Goal: Information Seeking & Learning: Learn about a topic

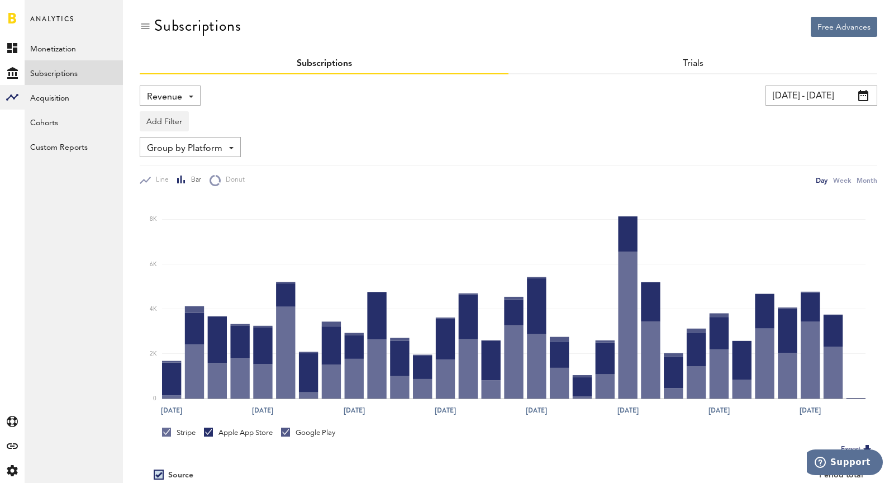
click at [788, 96] on input "[DATE] - [DATE]" at bounding box center [821, 95] width 112 height 20
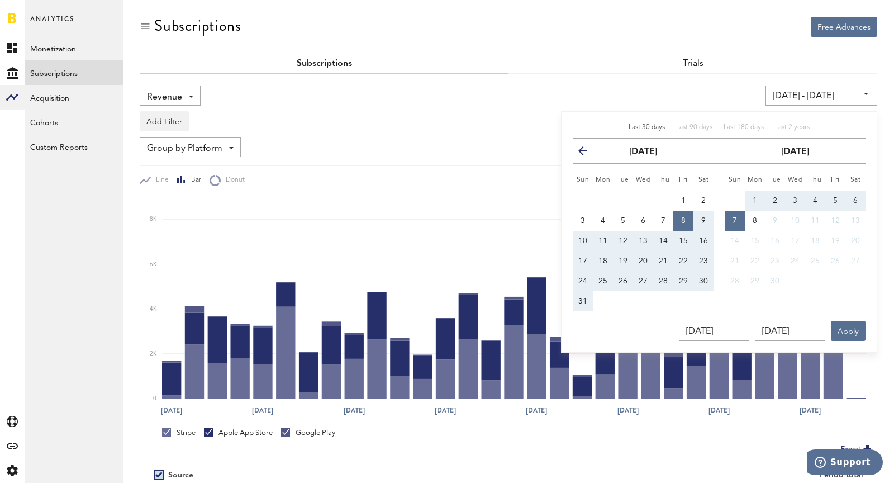
click at [580, 304] on button "31" at bounding box center [582, 301] width 20 height 20
type input "[DATE] - [DATE]"
type input "[DATE]"
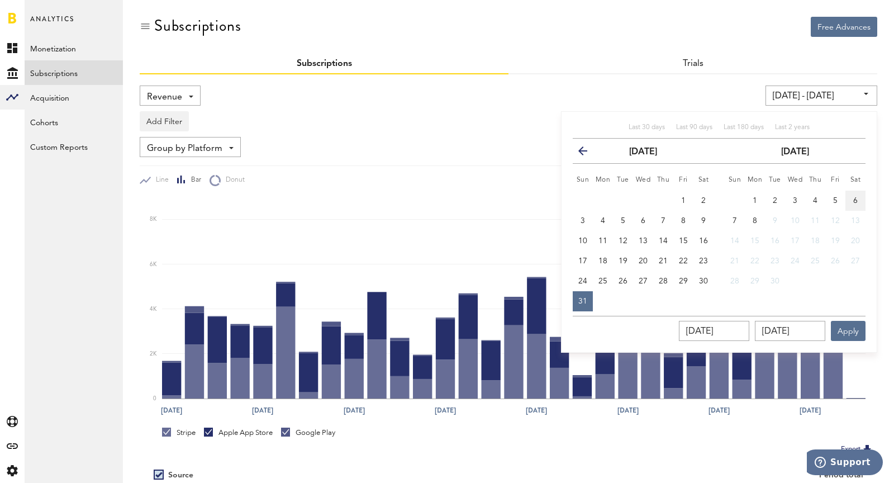
click at [859, 199] on button "6" at bounding box center [855, 200] width 20 height 20
type input "[DATE] - [DATE]"
type input "[DATE]"
click at [843, 327] on button "Apply" at bounding box center [847, 331] width 35 height 20
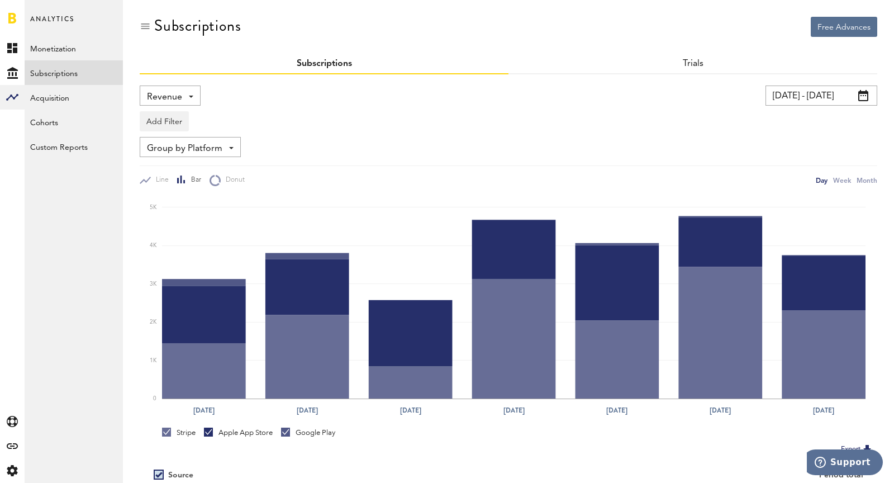
click at [166, 101] on span "Revenue" at bounding box center [164, 97] width 35 height 19
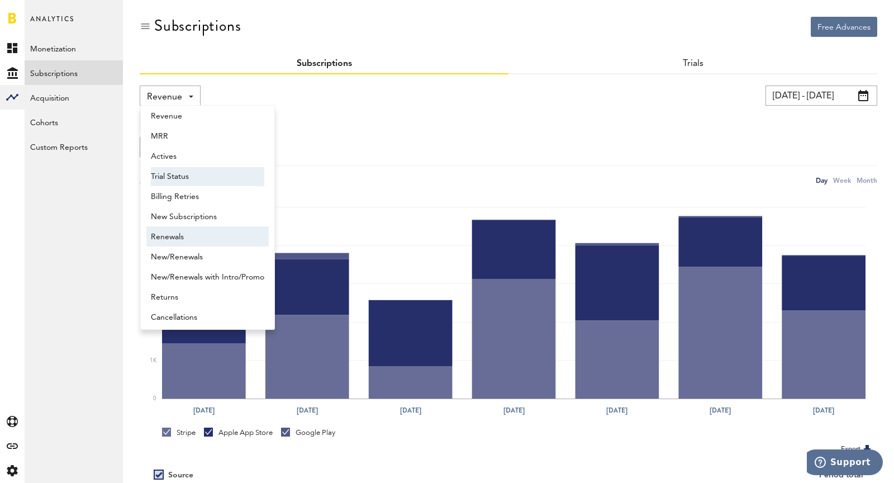
click at [188, 226] on link "Renewals" at bounding box center [207, 236] width 122 height 20
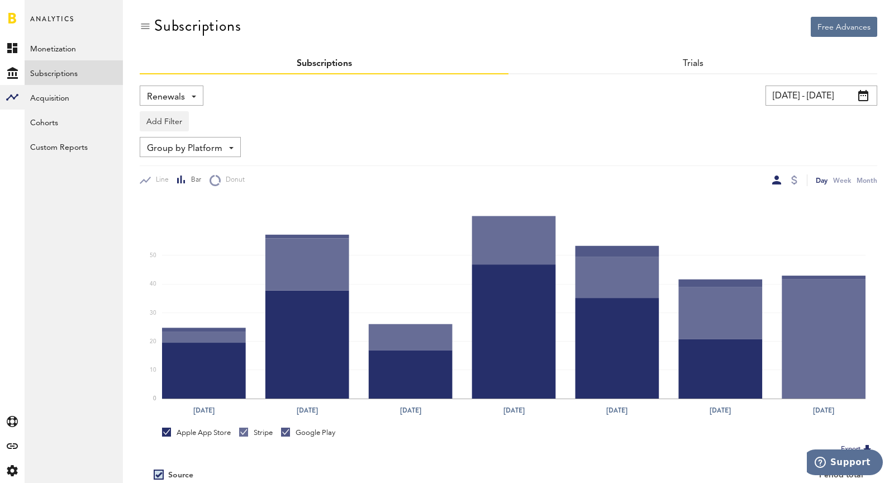
click at [188, 90] on div "Renewals Revenue MRR Actives Trial Status Billing Retries New Subscriptions Ren…" at bounding box center [172, 95] width 64 height 20
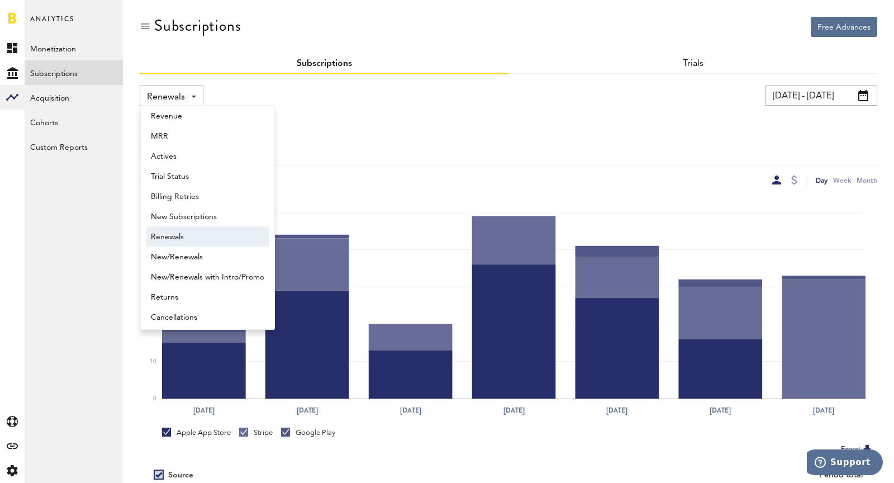
scroll to position [9, 0]
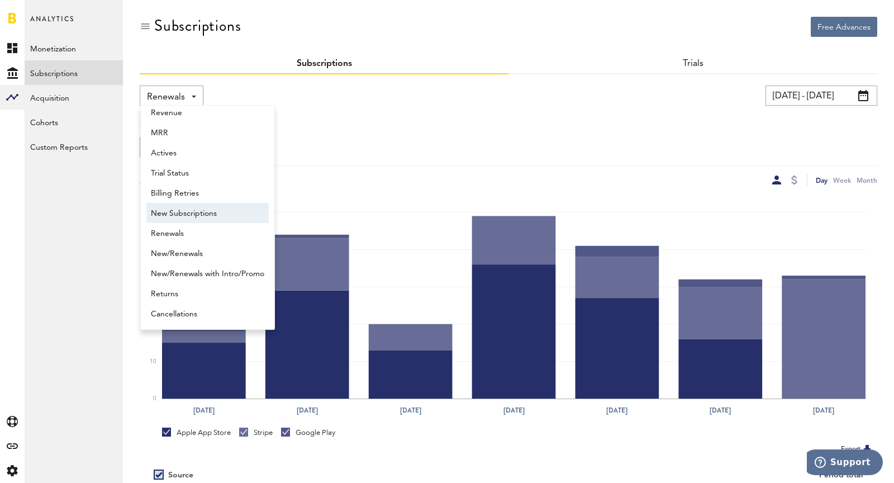
click at [218, 218] on span "New Subscriptions" at bounding box center [207, 213] width 113 height 19
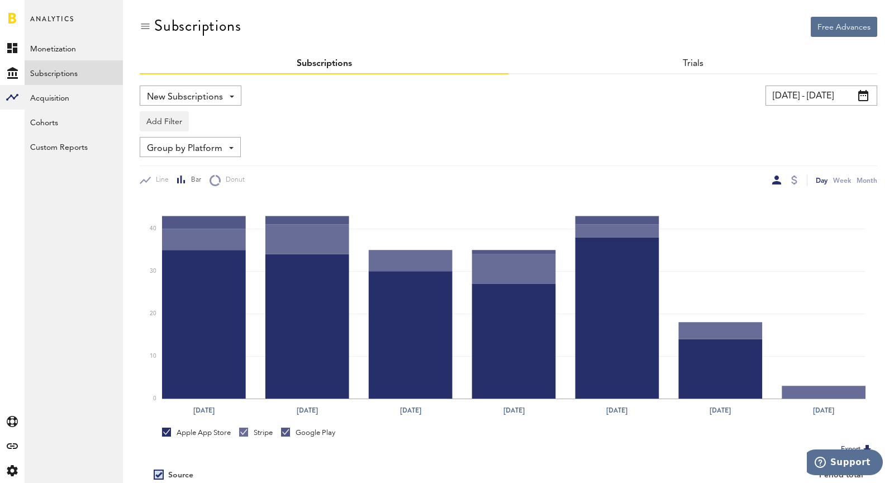
click at [165, 101] on span "New Subscriptions" at bounding box center [185, 97] width 76 height 19
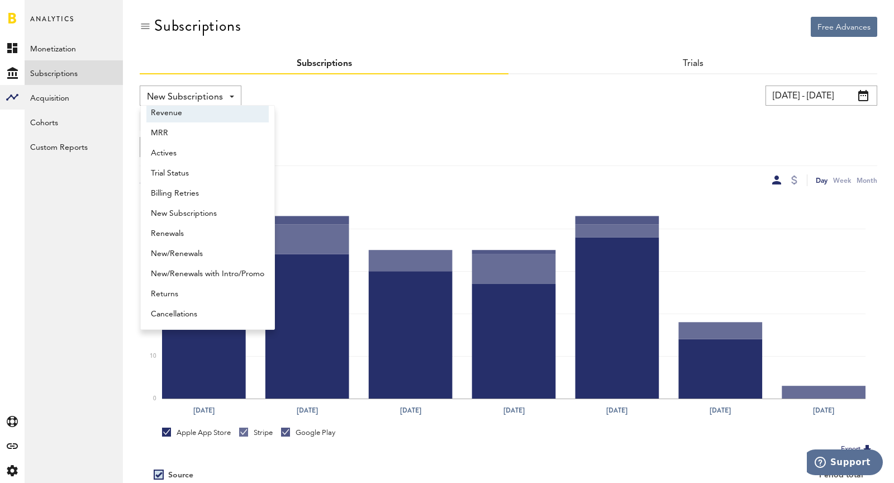
click at [438, 85] on div "New Subscriptions Revenue MRR Actives Trial Status Billing Retries New Subscrip…" at bounding box center [322, 95] width 364 height 20
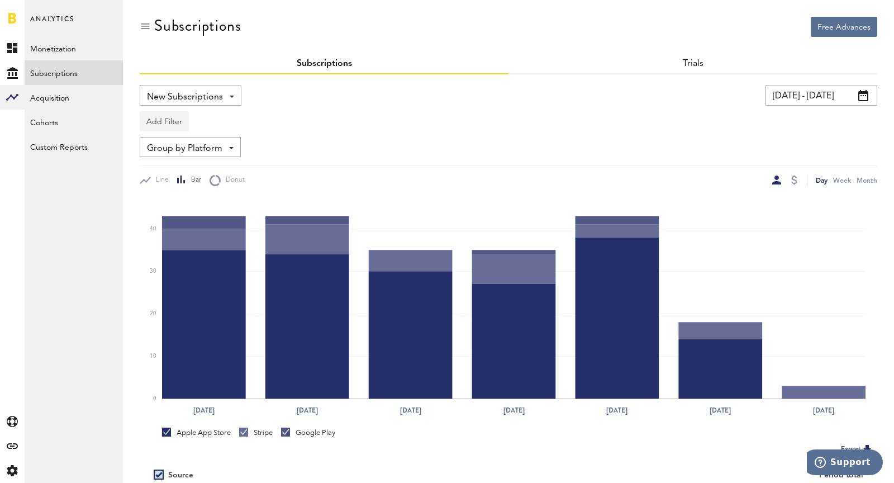
click at [172, 120] on button "Add Filter" at bounding box center [164, 121] width 49 height 20
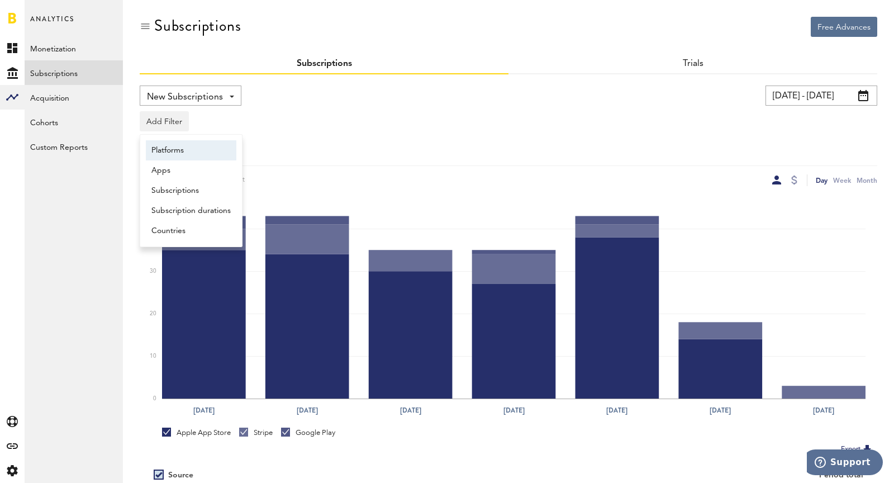
click at [184, 150] on li "Platforms" at bounding box center [191, 150] width 90 height 20
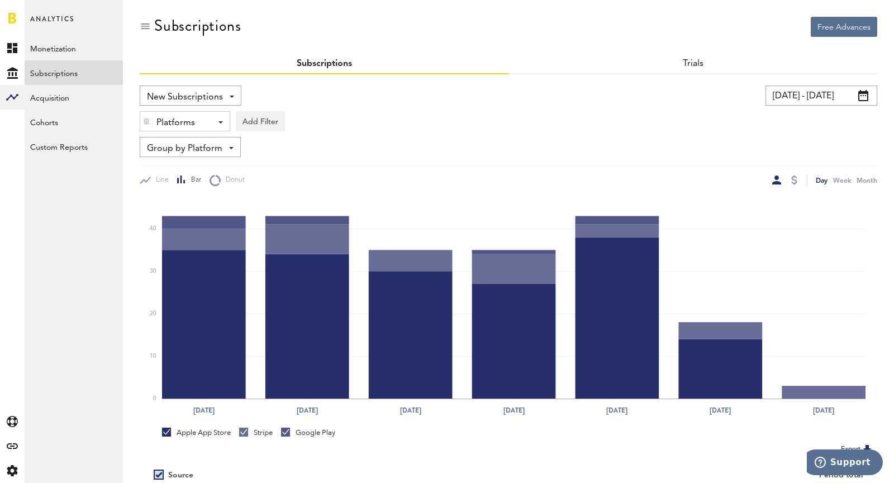
click at [171, 124] on div "Platforms" at bounding box center [180, 122] width 49 height 19
click at [194, 179] on span "Stripe" at bounding box center [193, 188] width 85 height 19
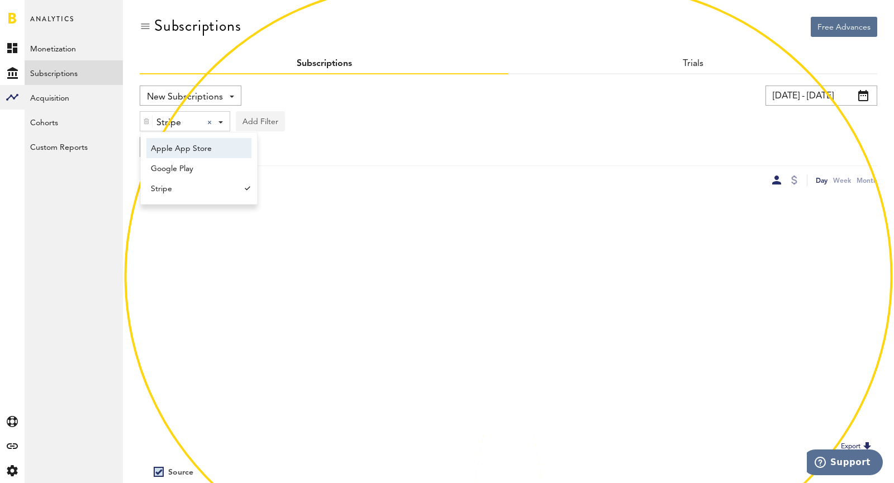
click at [256, 127] on button "Add Filter" at bounding box center [260, 121] width 49 height 20
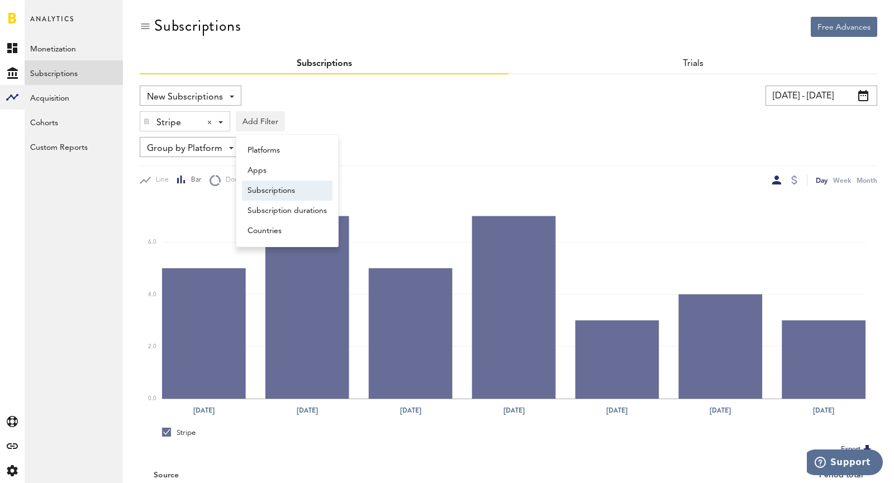
click at [285, 181] on li "Subscriptions" at bounding box center [287, 190] width 90 height 20
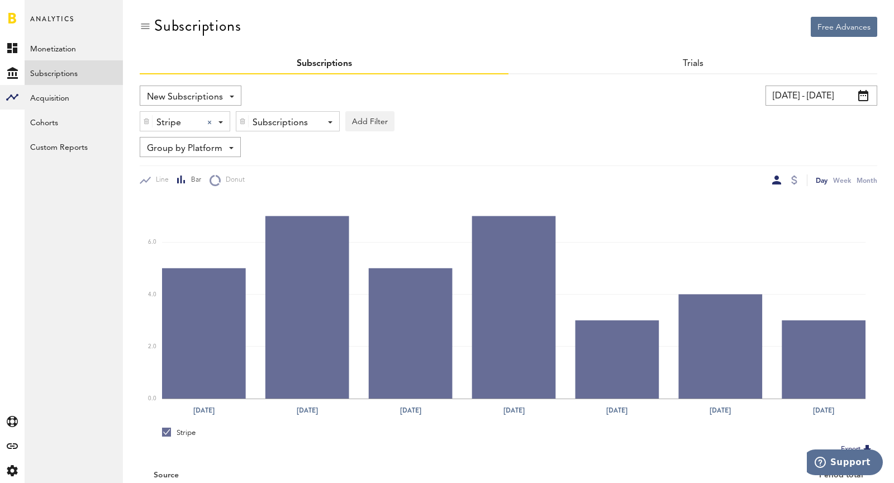
click at [267, 122] on div "Subscriptions" at bounding box center [283, 122] width 62 height 19
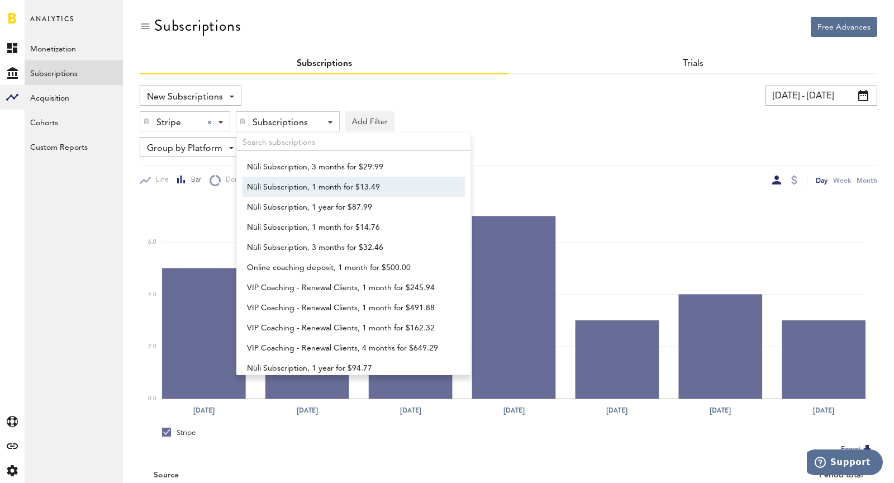
click at [286, 181] on span "Nüli Subscription, 1 month for $13.49" at bounding box center [348, 187] width 203 height 19
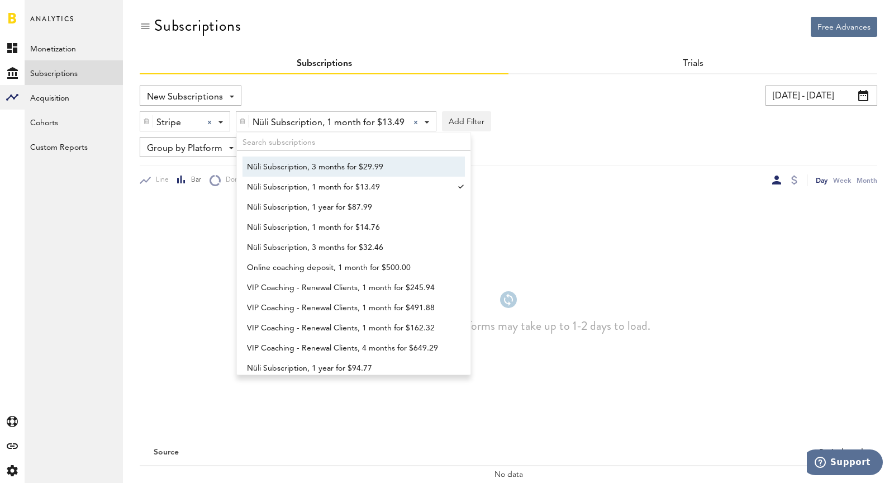
click at [275, 174] on span "Nüli Subscription, 3 months for $29.99" at bounding box center [348, 166] width 203 height 19
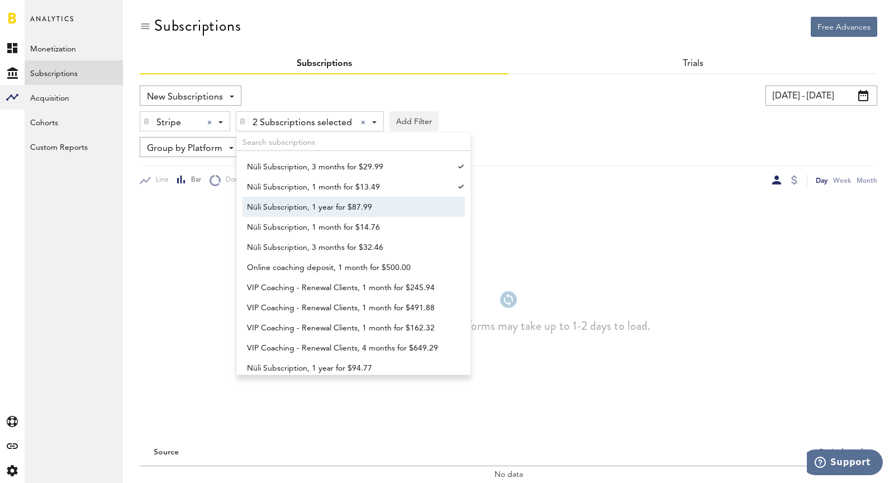
click at [295, 199] on span "Nüli Subscription, 1 year for $87.99" at bounding box center [348, 207] width 203 height 19
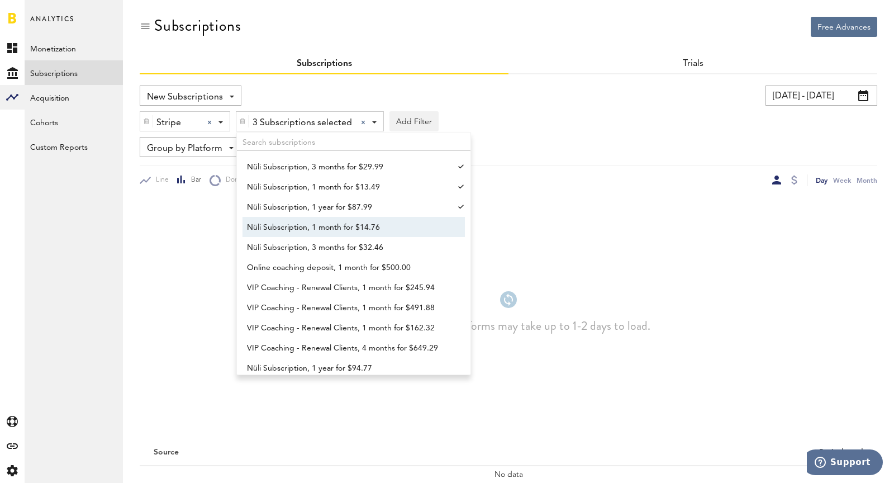
click at [310, 222] on span "Nüli Subscription, 1 month for $14.76" at bounding box center [348, 227] width 203 height 19
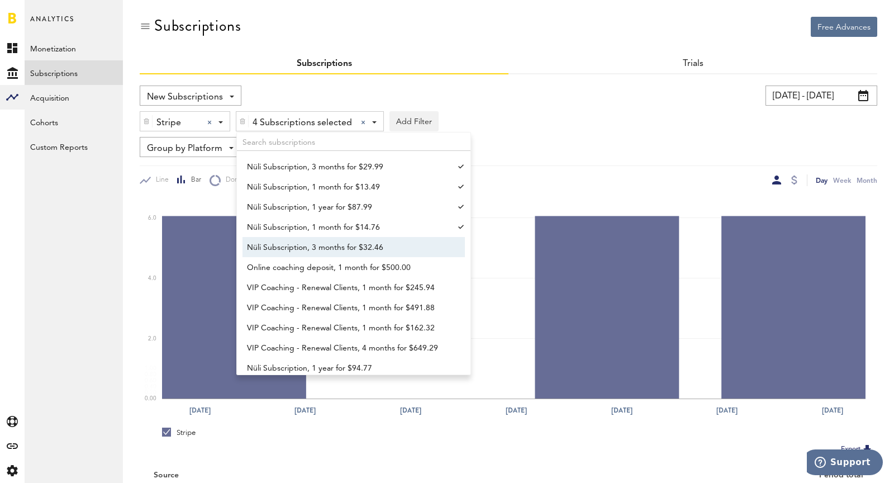
click at [327, 247] on span "Nüli Subscription, 3 months for $32.46" at bounding box center [348, 247] width 203 height 19
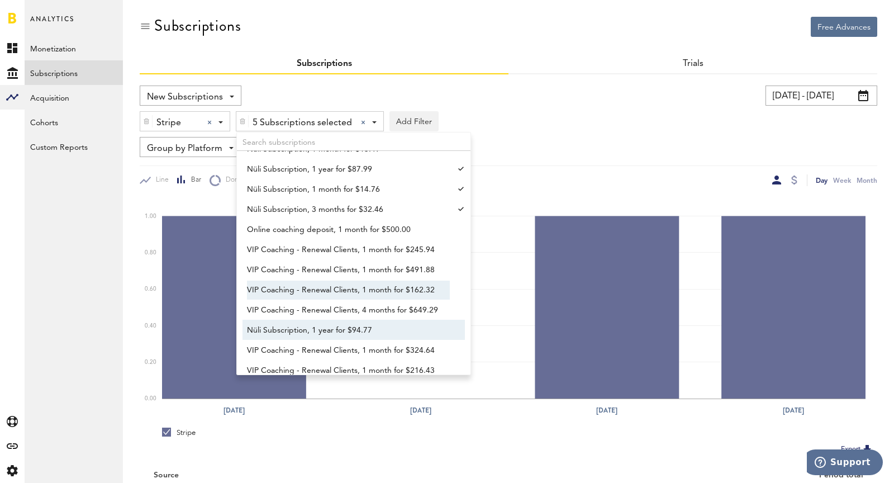
click at [329, 324] on span "Nüli Subscription, 1 year for $94.77" at bounding box center [348, 330] width 203 height 19
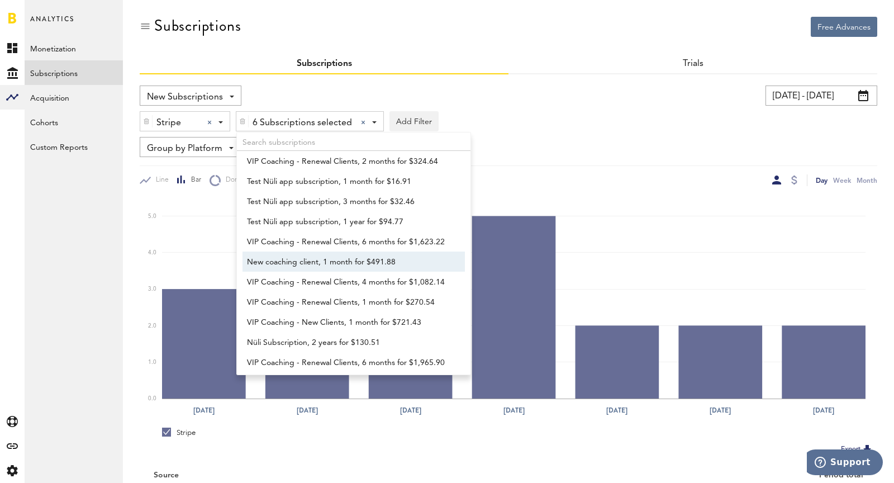
scroll to position [353, 0]
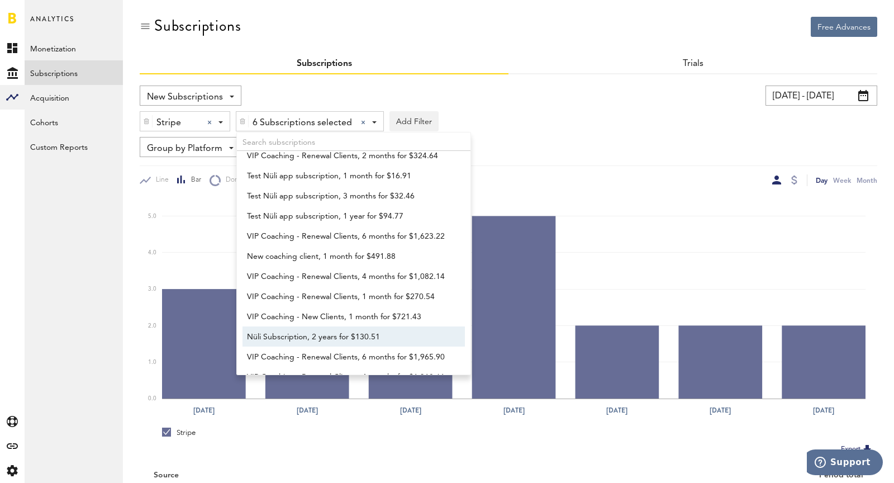
click at [333, 338] on span "Nüli Subscription, 2 years for $130.51" at bounding box center [348, 336] width 203 height 19
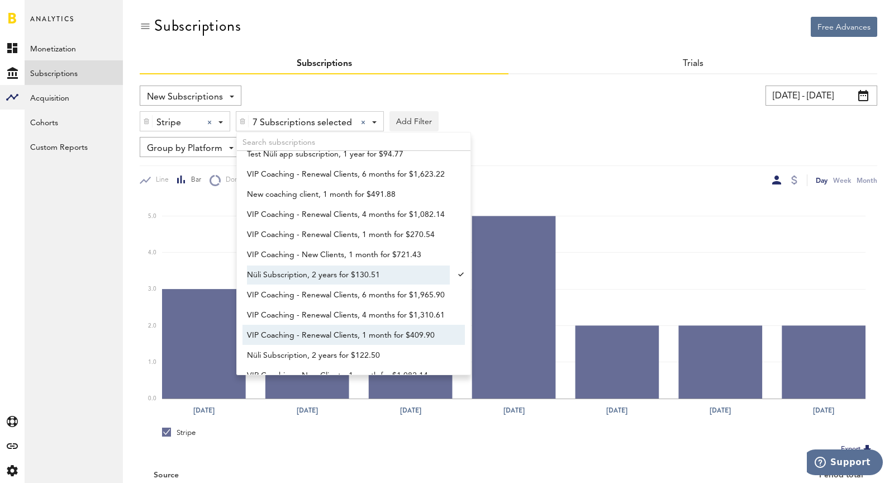
scroll to position [450, 0]
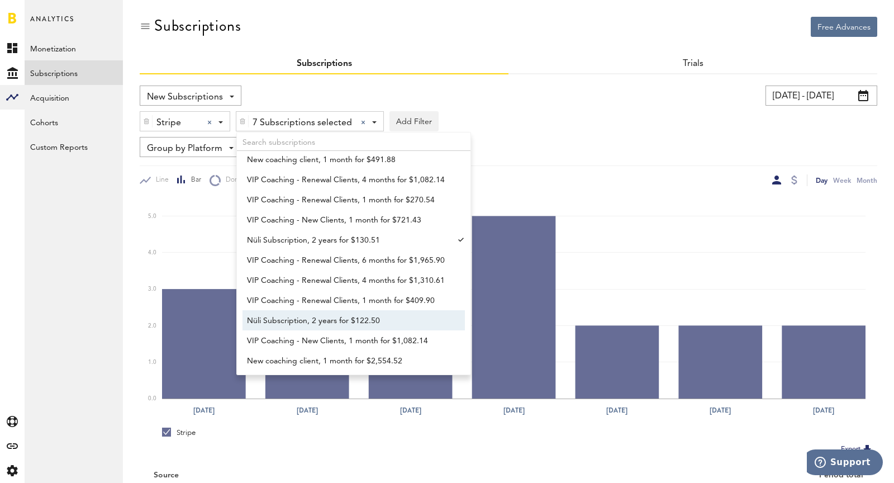
click at [320, 314] on span "Nüli Subscription, 2 years for $122.50" at bounding box center [348, 320] width 203 height 19
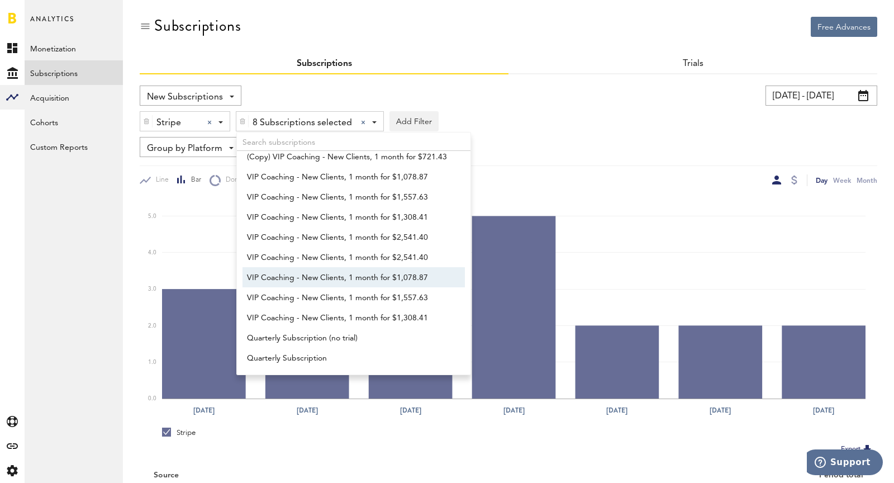
scroll to position [790, 0]
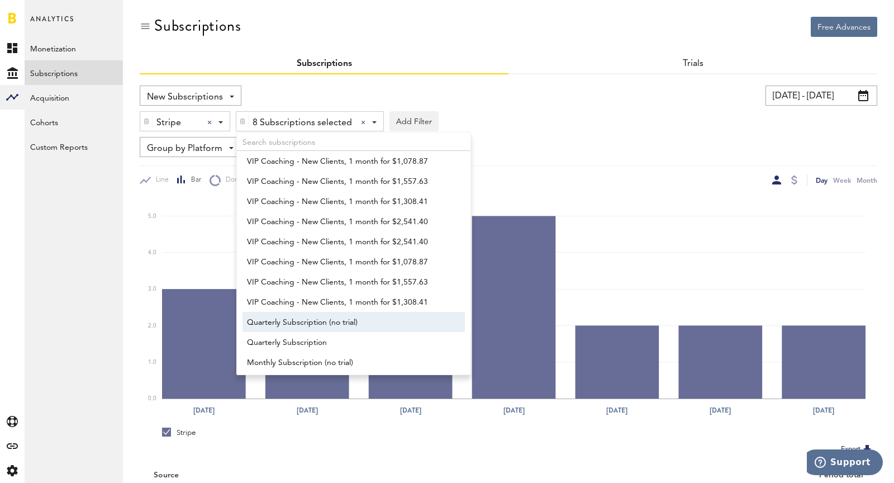
click at [321, 314] on span "Quarterly Subscription (no trial)" at bounding box center [348, 322] width 203 height 19
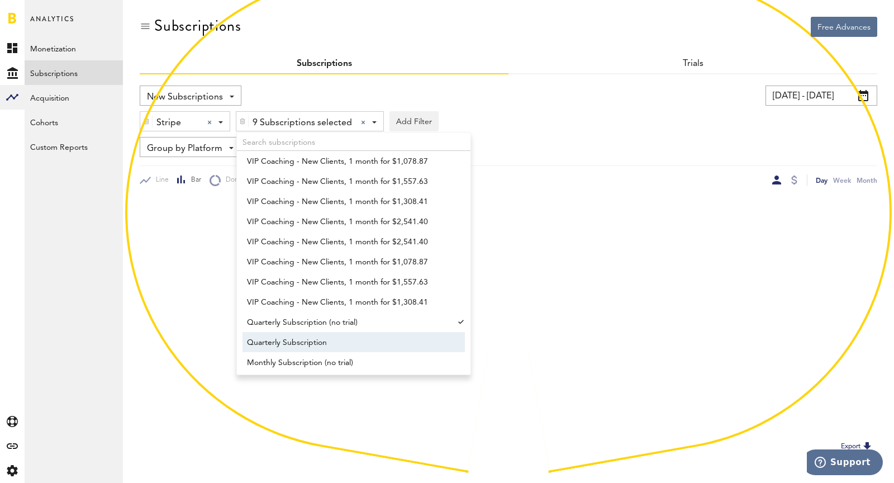
click at [323, 340] on span "Quarterly Subscription" at bounding box center [348, 342] width 203 height 19
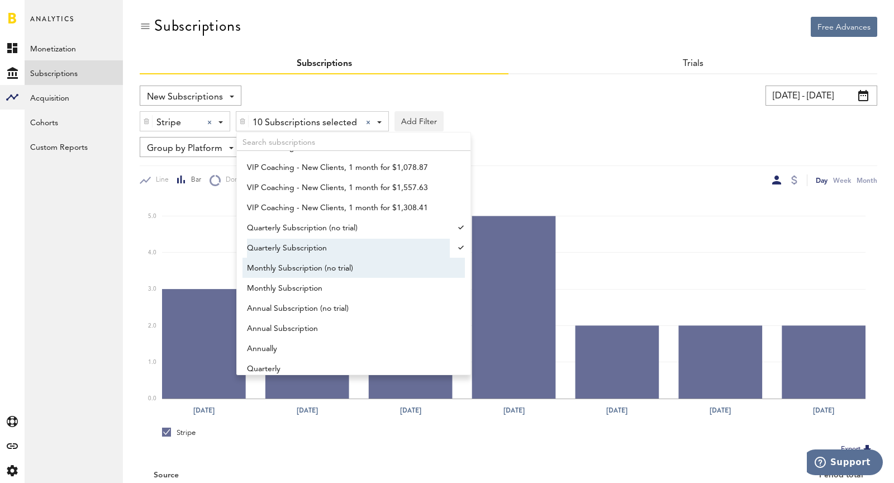
scroll to position [916, 0]
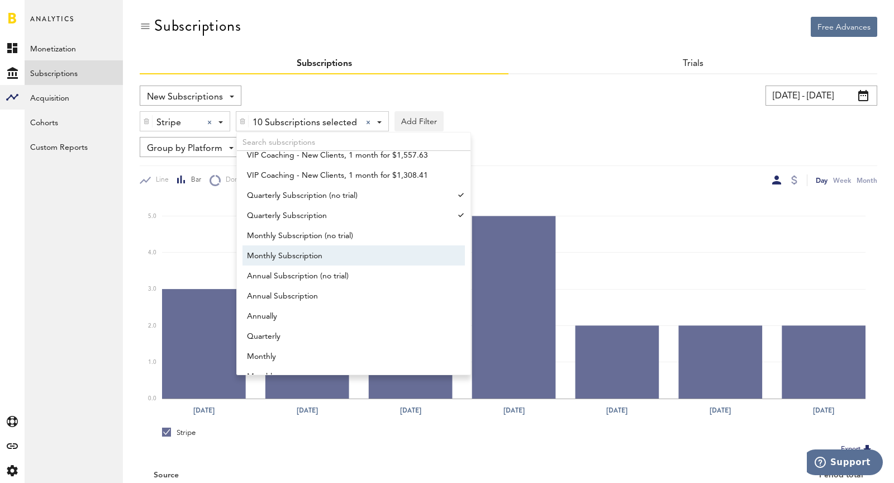
click at [321, 249] on span "Monthly Subscription" at bounding box center [348, 255] width 203 height 19
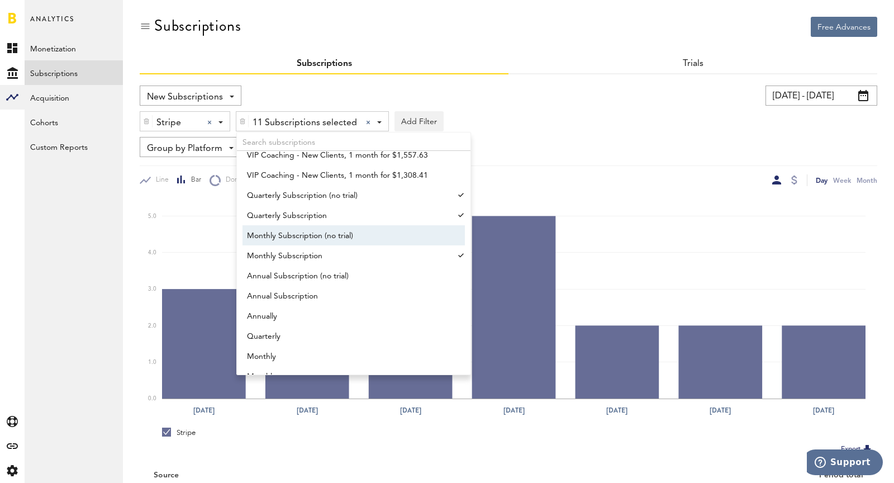
click at [316, 241] on span "Monthly Subscription (no trial)" at bounding box center [348, 235] width 203 height 19
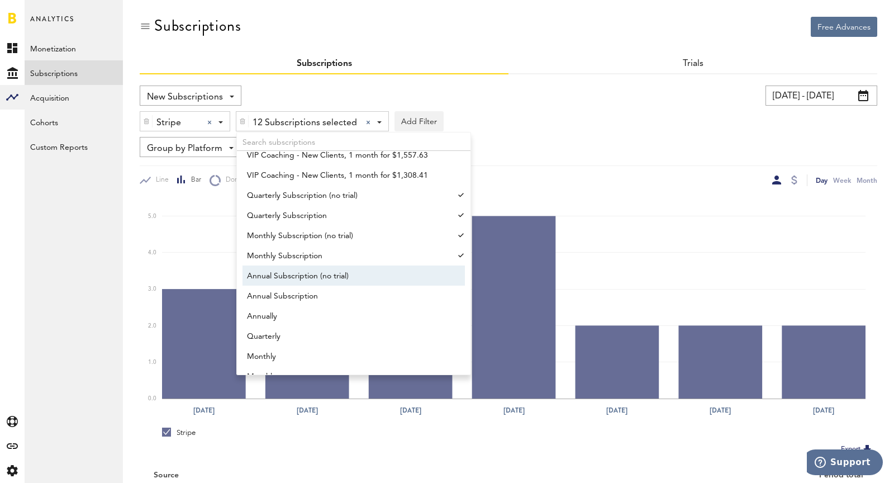
click at [329, 272] on span "Annual Subscription (no trial)" at bounding box center [348, 275] width 203 height 19
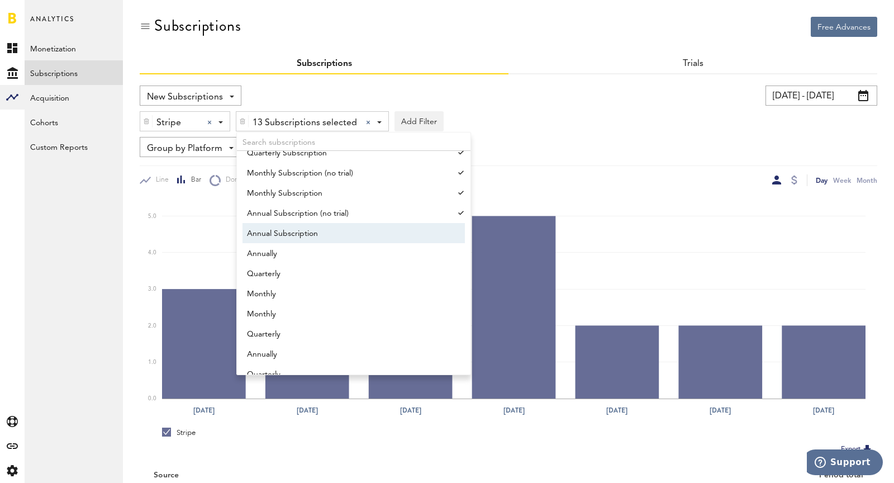
click at [303, 237] on span "Annual Subscription" at bounding box center [348, 233] width 203 height 19
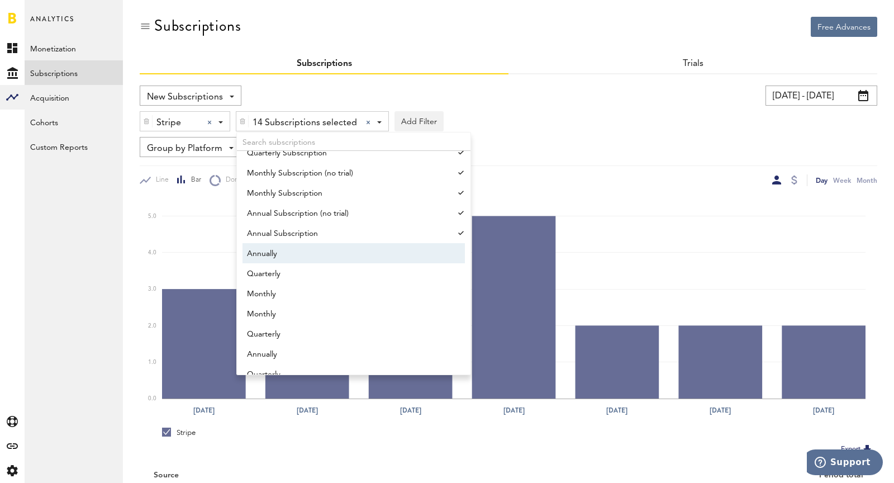
click at [313, 255] on span "Annually" at bounding box center [348, 253] width 203 height 19
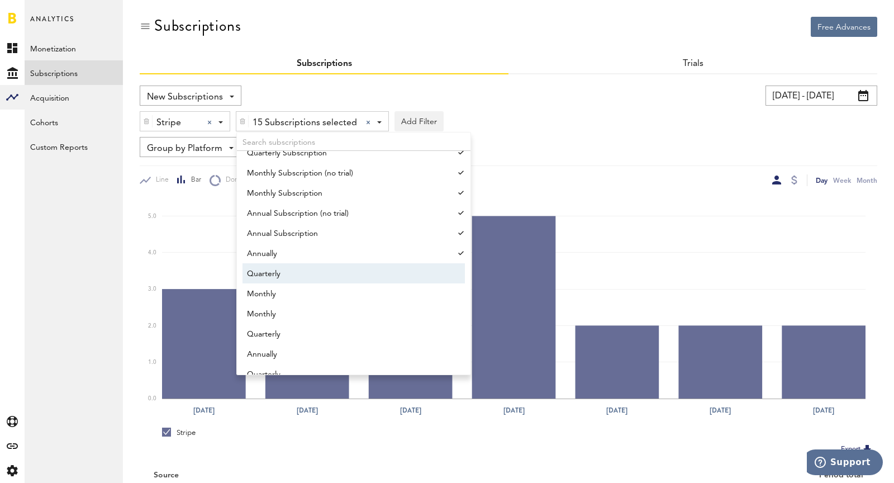
click at [322, 269] on span "Quarterly" at bounding box center [348, 273] width 203 height 19
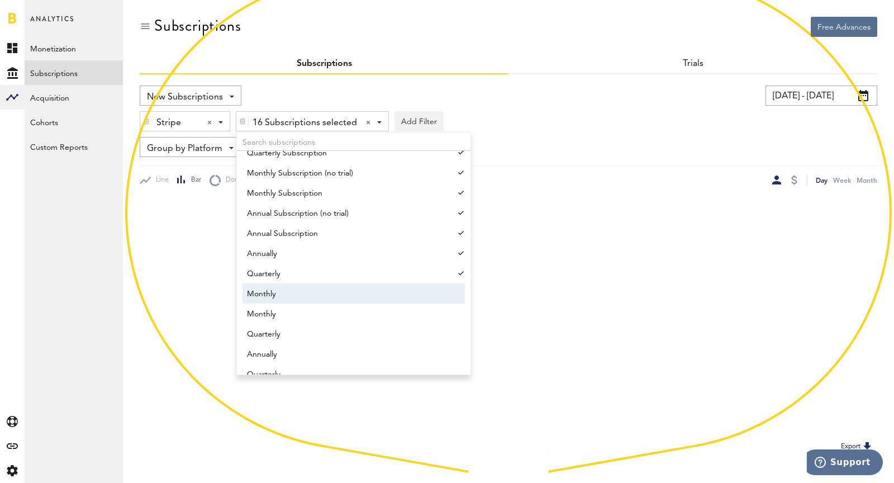
click at [344, 300] on span "Monthly" at bounding box center [348, 293] width 203 height 19
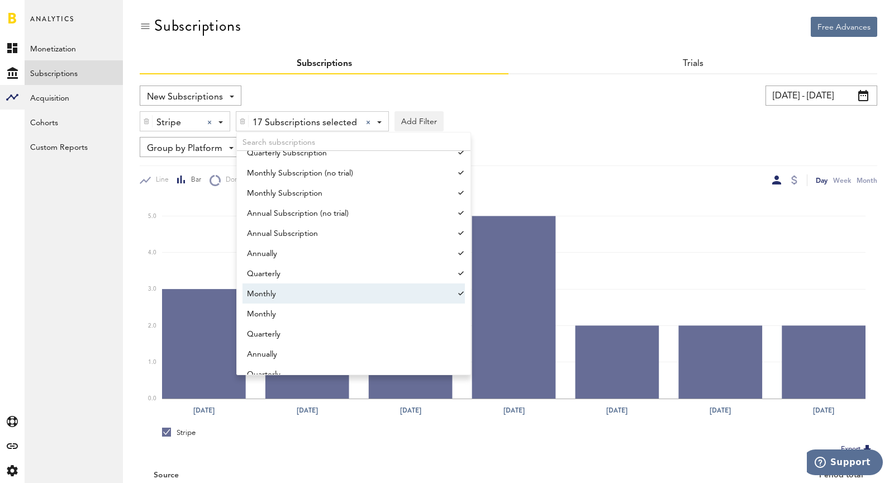
scroll to position [1055, 0]
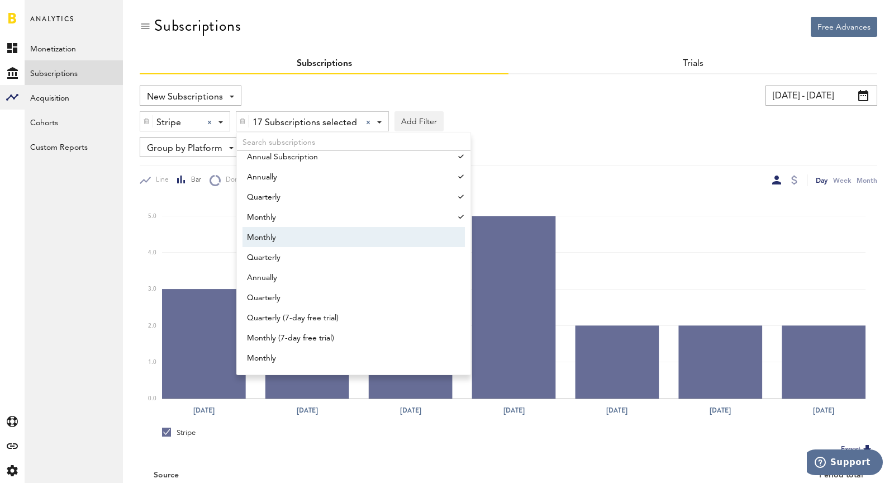
click at [321, 243] on span "Monthly" at bounding box center [348, 237] width 203 height 19
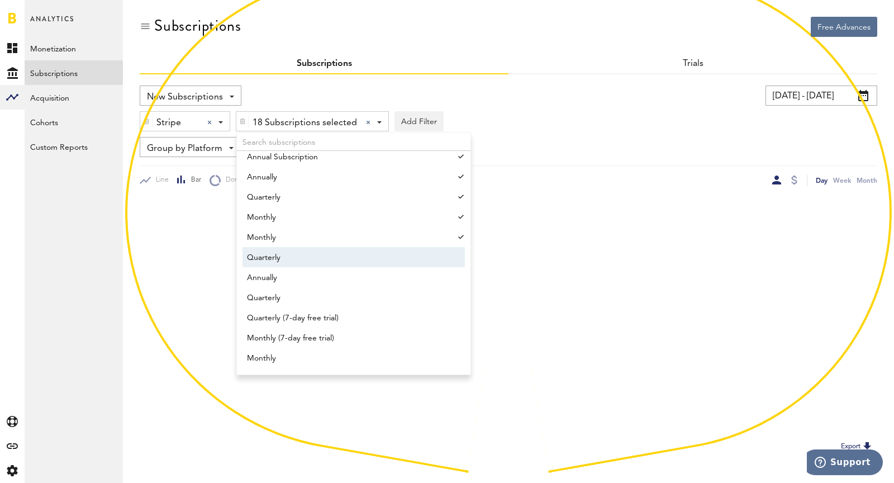
click at [328, 256] on span "Quarterly" at bounding box center [348, 257] width 203 height 19
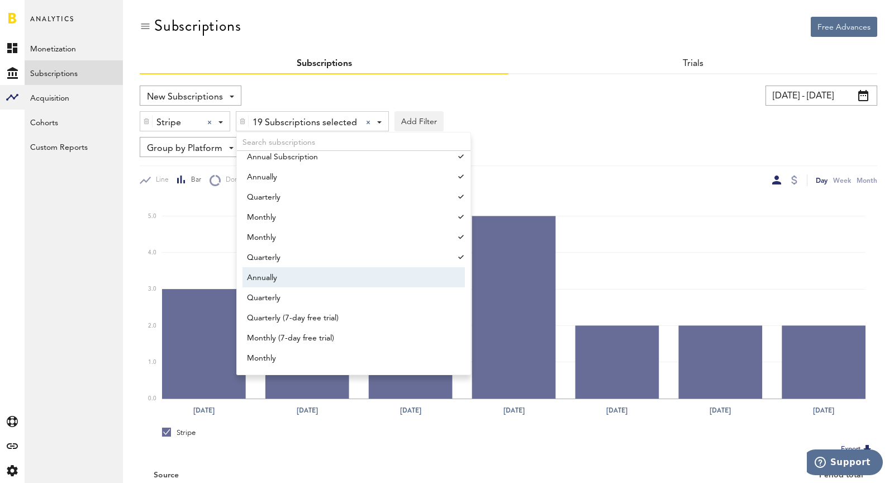
click at [327, 279] on span "Annually" at bounding box center [348, 277] width 203 height 19
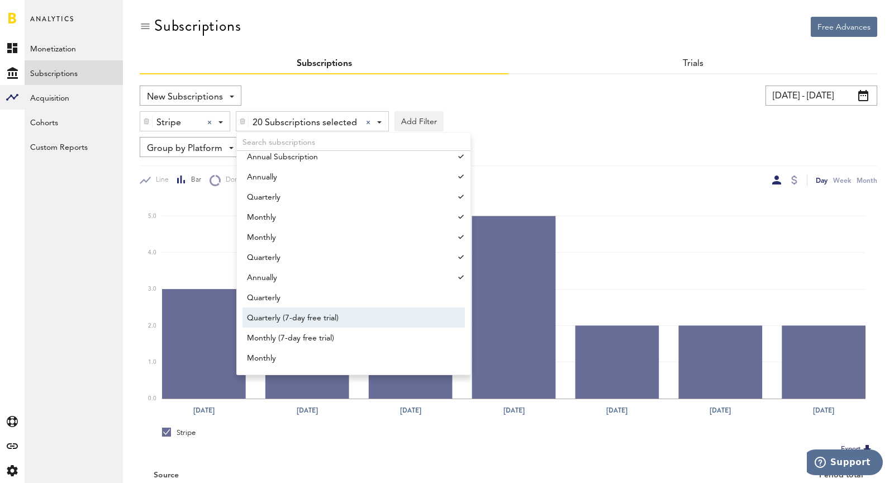
click at [332, 312] on span "Quarterly (7-day free trial)" at bounding box center [348, 317] width 203 height 19
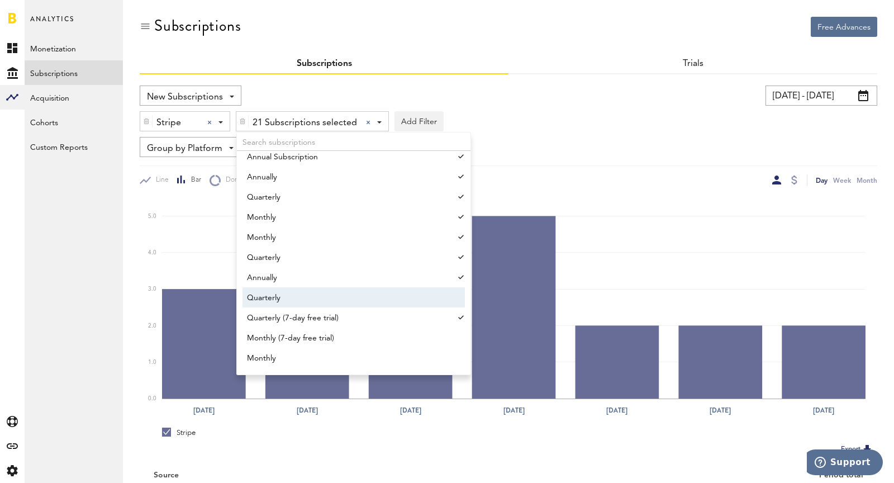
click at [317, 302] on span "Quarterly" at bounding box center [348, 297] width 203 height 19
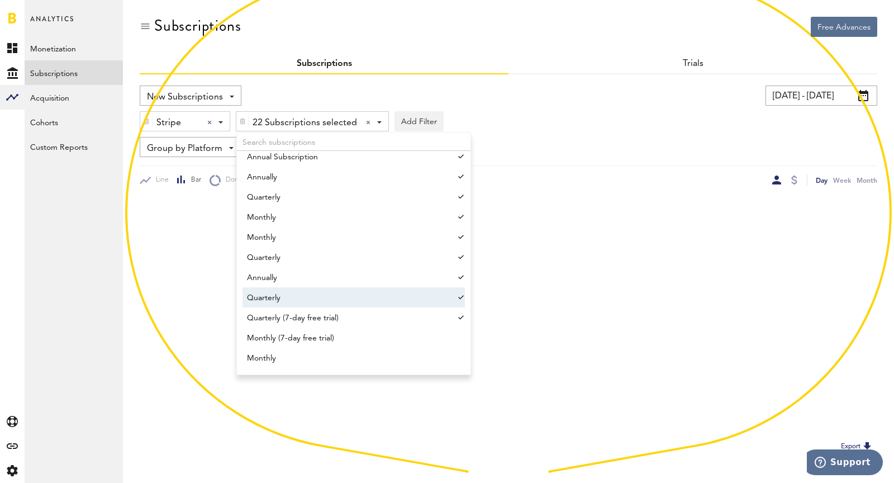
scroll to position [1095, 0]
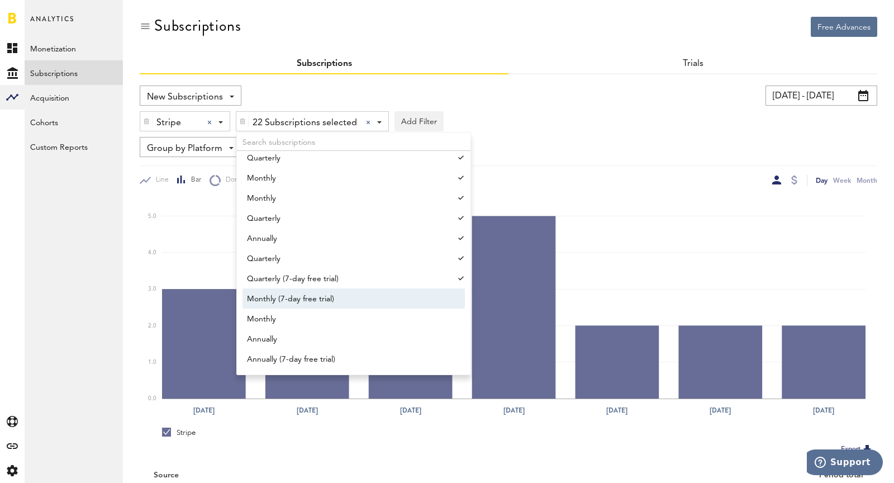
click at [314, 298] on span "Monthly (7-day free trial)" at bounding box center [348, 298] width 203 height 19
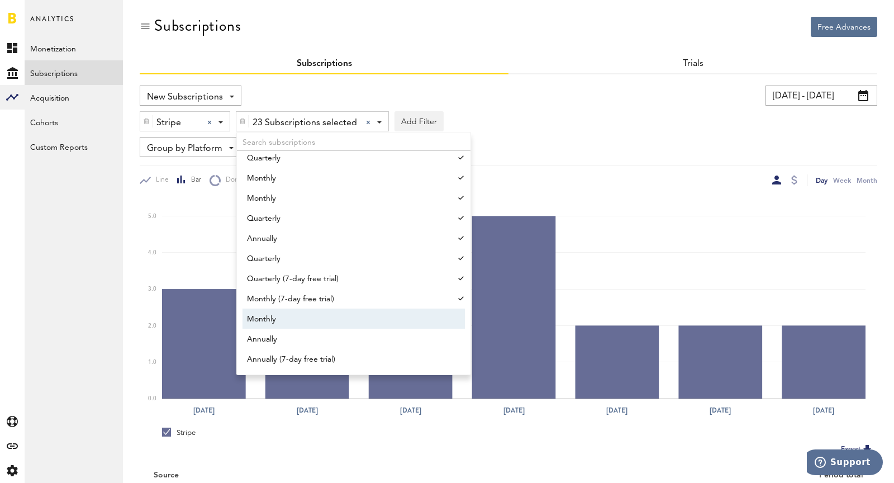
click at [326, 318] on span "Monthly" at bounding box center [348, 318] width 203 height 19
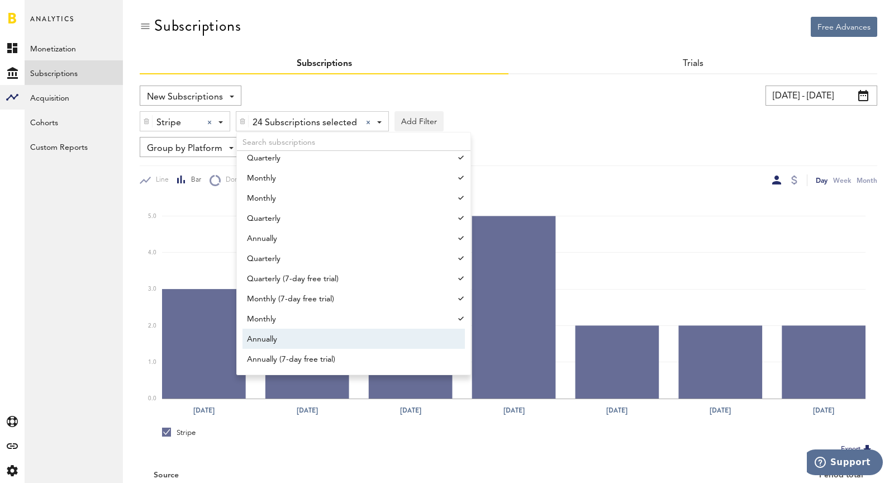
click at [338, 342] on span "Annually" at bounding box center [348, 338] width 203 height 19
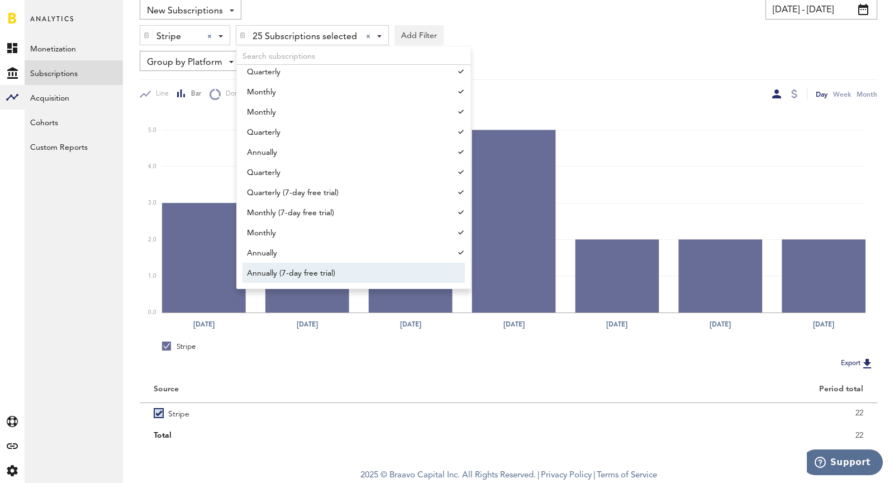
click at [338, 280] on span "Annually (7-day free trial)" at bounding box center [348, 273] width 203 height 19
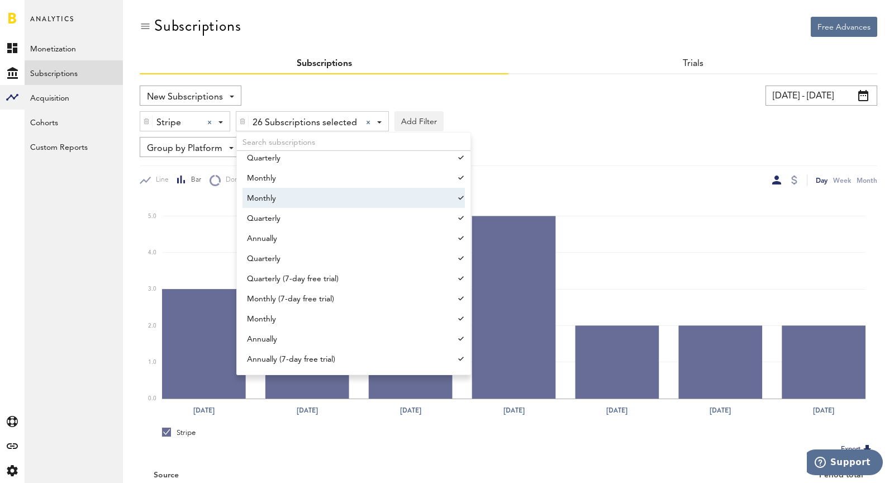
click at [624, 112] on div "Stripe Stripe Apple App Store Google Play Stripe 26 Subscriptions selected 26 S…" at bounding box center [508, 119] width 737 height 26
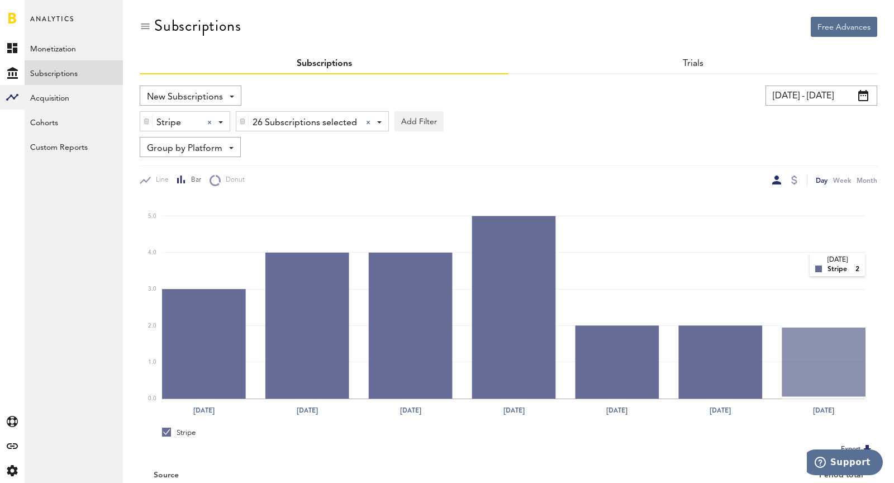
scroll to position [86, 0]
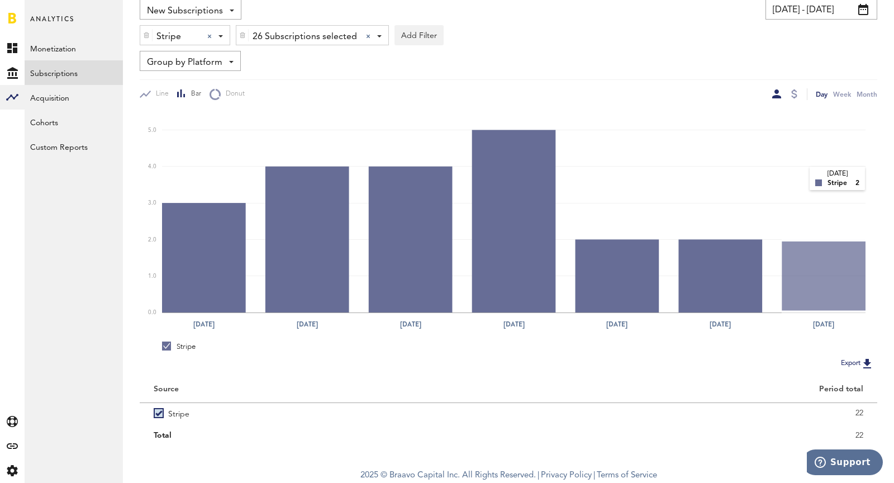
click at [799, 179] on div "New Subscriptions Revenue MRR Actives Trial Status Billing Retries New Subscrip…" at bounding box center [508, 221] width 737 height 445
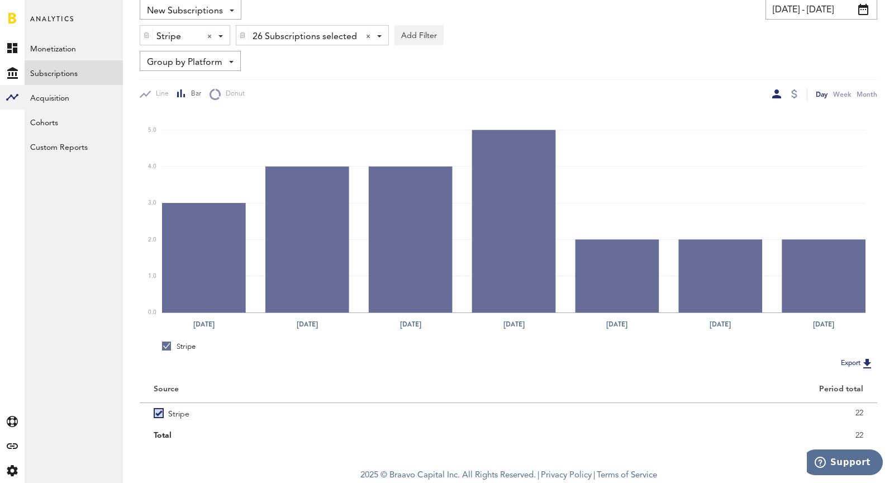
click at [789, 98] on div at bounding box center [793, 94] width 9 height 12
click at [794, 98] on div at bounding box center [793, 94] width 9 height 12
click at [795, 93] on div at bounding box center [794, 93] width 6 height 9
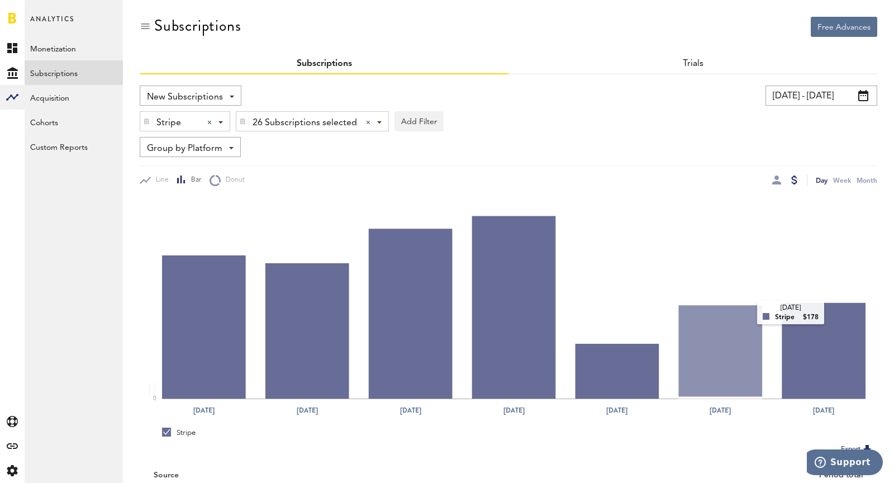
scroll to position [86, 0]
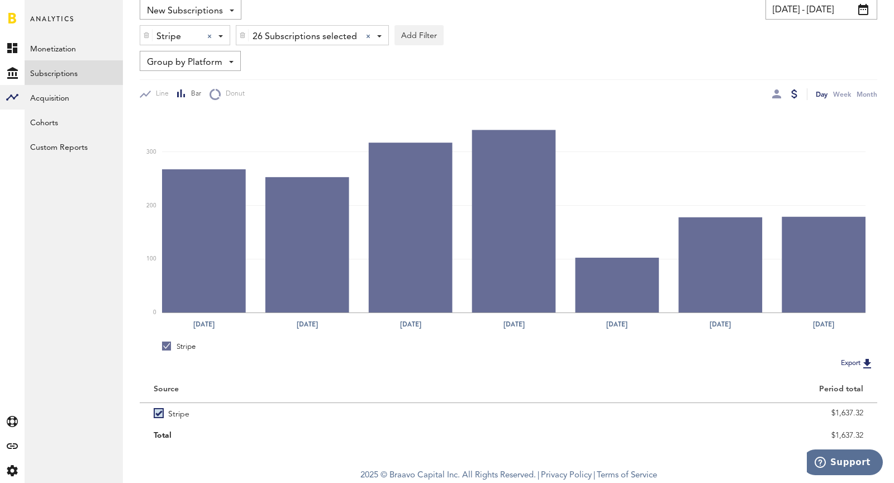
click at [261, 37] on span "26 Subscriptions selected" at bounding box center [304, 36] width 104 height 19
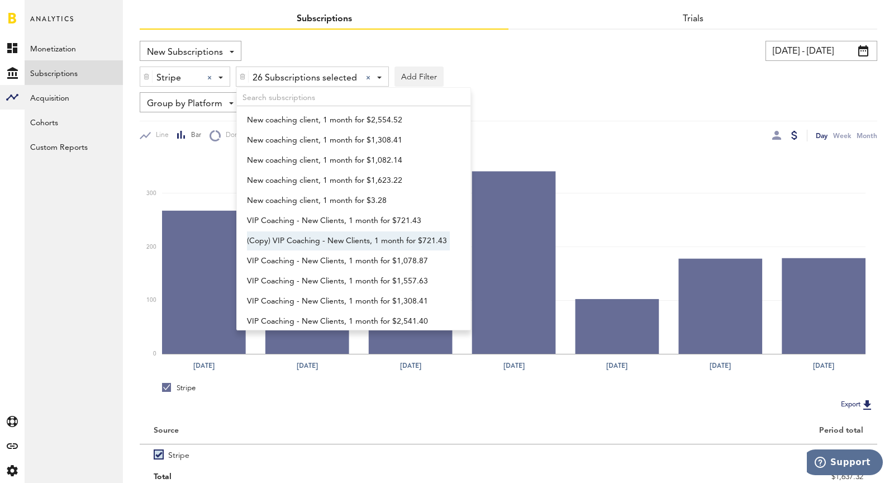
scroll to position [641, 0]
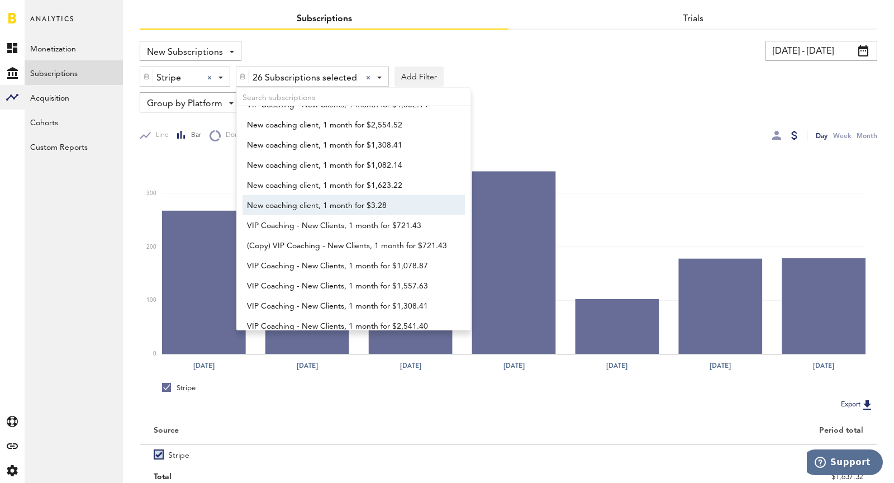
click at [624, 109] on div "Group by Platform Group by Platform Group by App Group by Subscription Group by…" at bounding box center [508, 102] width 737 height 20
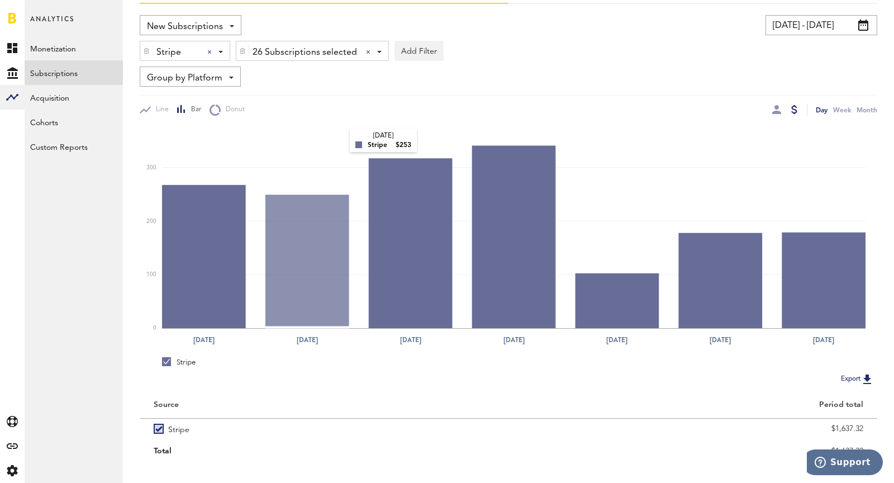
scroll to position [86, 0]
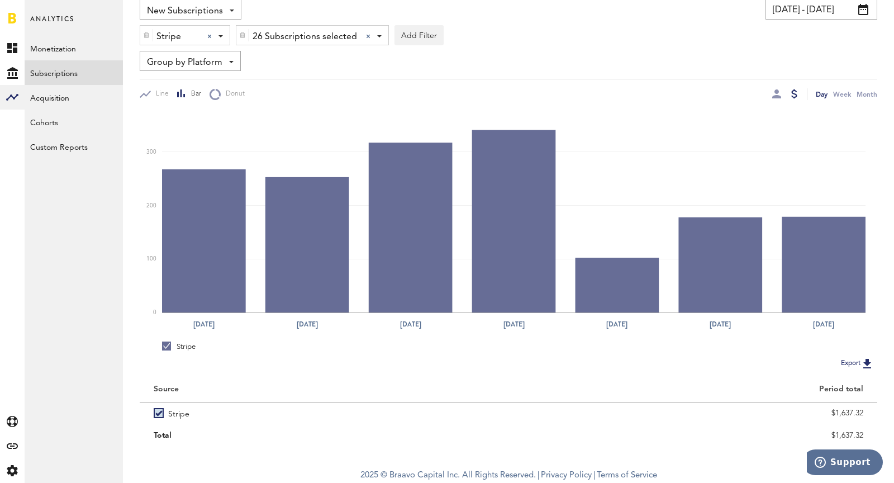
click at [160, 64] on span "Group by Platform" at bounding box center [184, 62] width 75 height 19
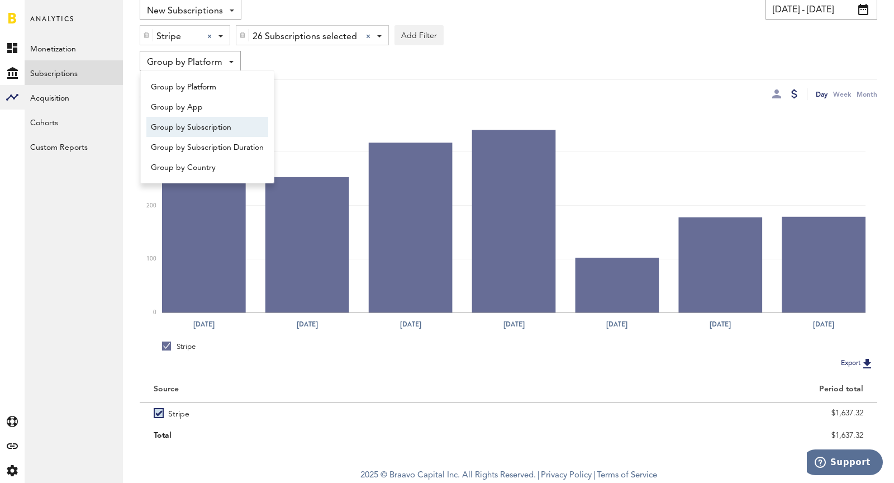
click at [193, 131] on span "Group by Subscription" at bounding box center [207, 127] width 113 height 19
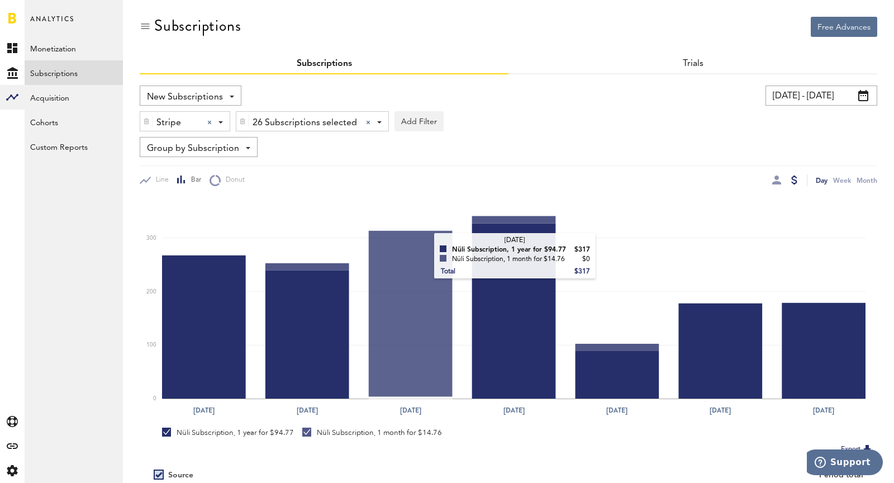
scroll to position [106, 0]
